Goal: Task Accomplishment & Management: Use online tool/utility

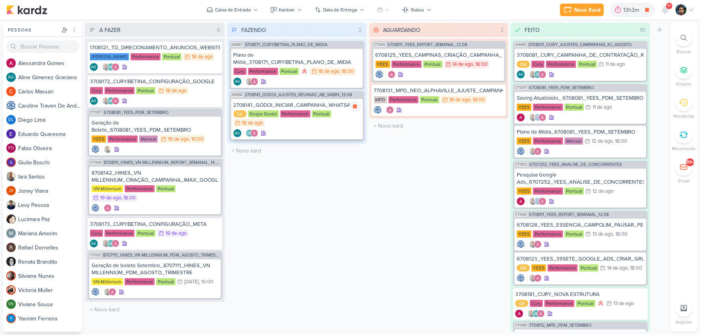
click at [313, 124] on div "QA Grupo Godoi Performance Pontual 18/8 [DATE]" at bounding box center [296, 118] width 127 height 17
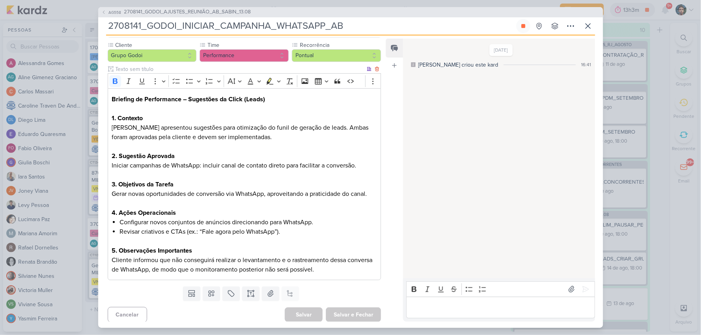
scroll to position [99, 0]
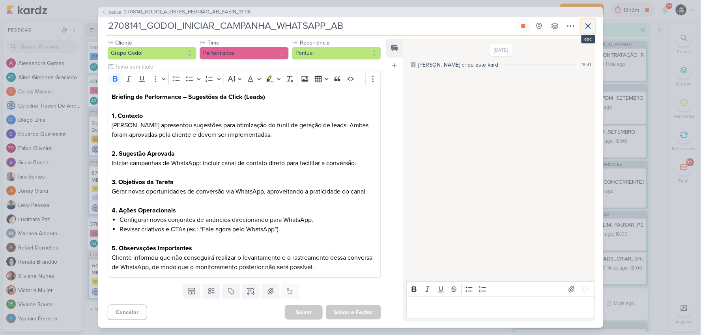
click at [588, 22] on icon at bounding box center [587, 25] width 9 height 9
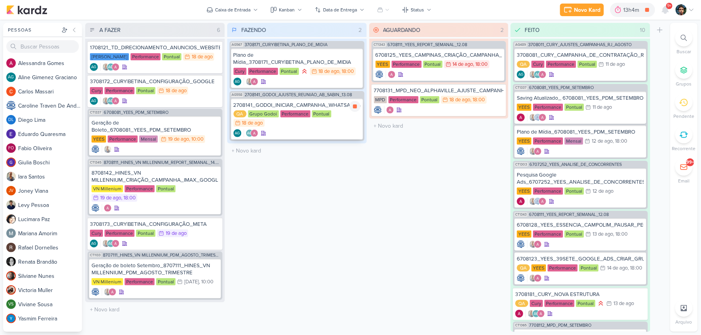
click at [334, 114] on div "QA Grupo Godoi Performance Pontual 18/8 [DATE]" at bounding box center [296, 118] width 127 height 17
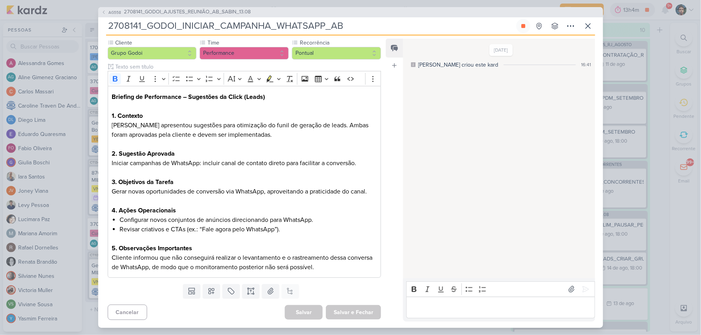
click at [633, 22] on div "AG558 2708141_GODOI_AJUSTES_REUNIÃO_AB_SABIN_13.08 2708141_GODOI_INICIAR_CAMPAN…" at bounding box center [350, 167] width 701 height 335
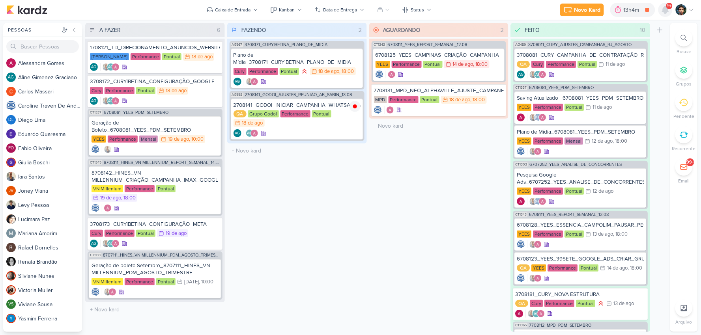
click at [665, 12] on icon at bounding box center [665, 9] width 6 height 7
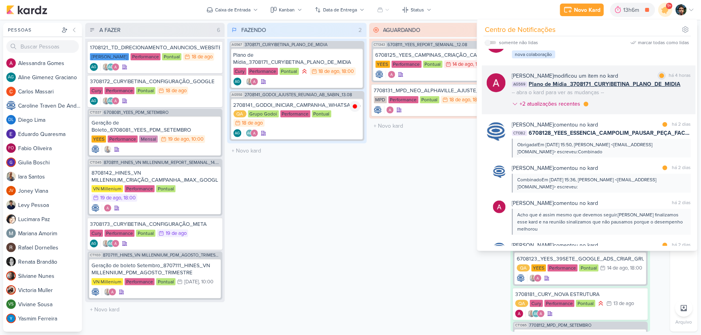
scroll to position [287, 0]
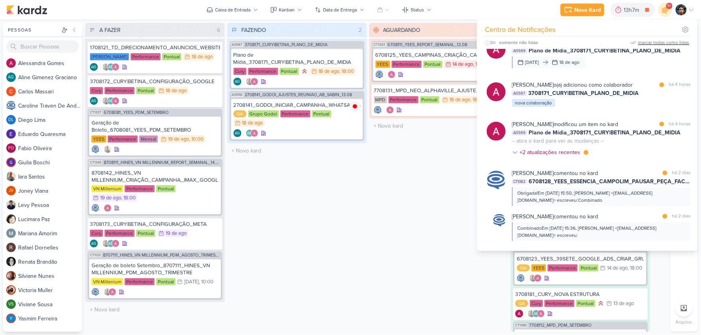
click at [669, 41] on div "marcar todas como lidas" at bounding box center [663, 42] width 51 height 7
click at [379, 212] on div "AGUARDANDO 2 Mover Para Esquerda Mover Para Direita [GEOGRAPHIC_DATA] CT1343 67…" at bounding box center [439, 177] width 140 height 309
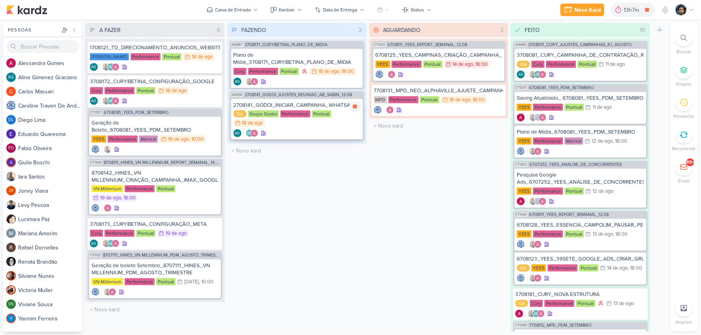
click at [323, 135] on div "AG AG" at bounding box center [296, 133] width 127 height 8
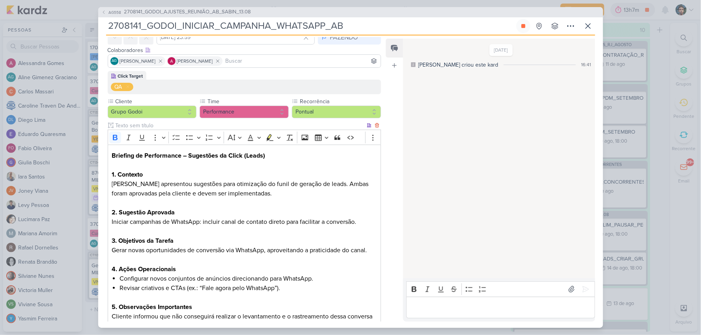
scroll to position [0, 0]
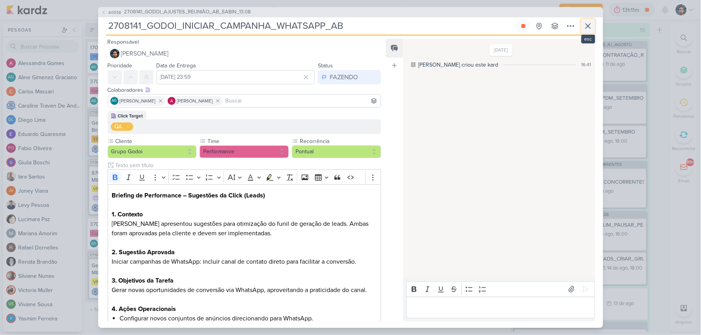
click at [589, 25] on icon at bounding box center [588, 26] width 5 height 5
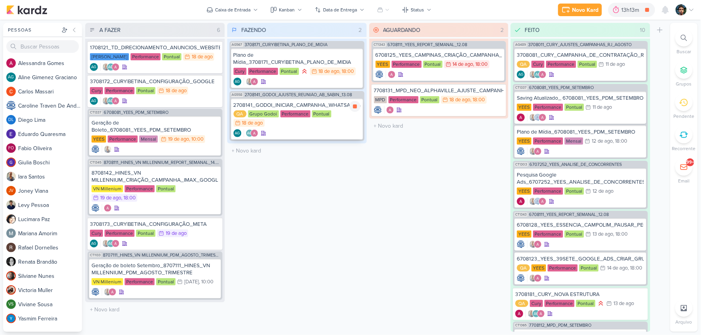
click at [302, 122] on div "QA Grupo Godoi Performance Pontual 18/8 [DATE]" at bounding box center [296, 118] width 127 height 17
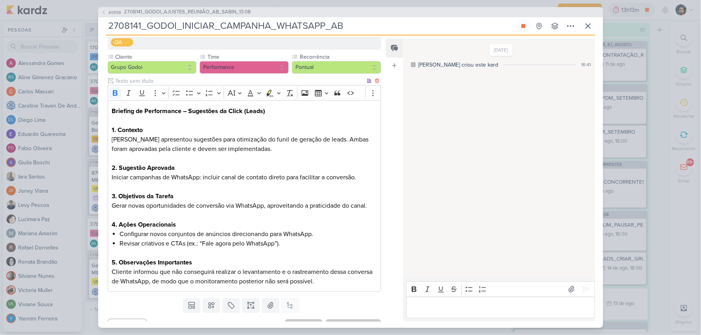
scroll to position [88, 0]
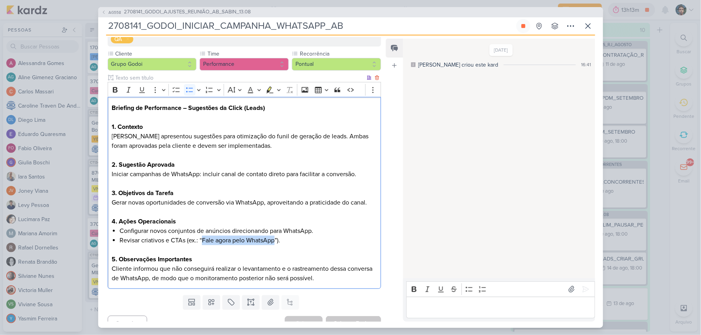
drag, startPoint x: 202, startPoint y: 239, endPoint x: 276, endPoint y: 238, distance: 75.0
click at [276, 238] on li "Revisar criativos e CTAs (ex.: “Fale agora pelo WhatsApp”)." at bounding box center [248, 240] width 257 height 9
copy li "Fale agora pelo WhatsApp"
